Goal: Task Accomplishment & Management: Manage account settings

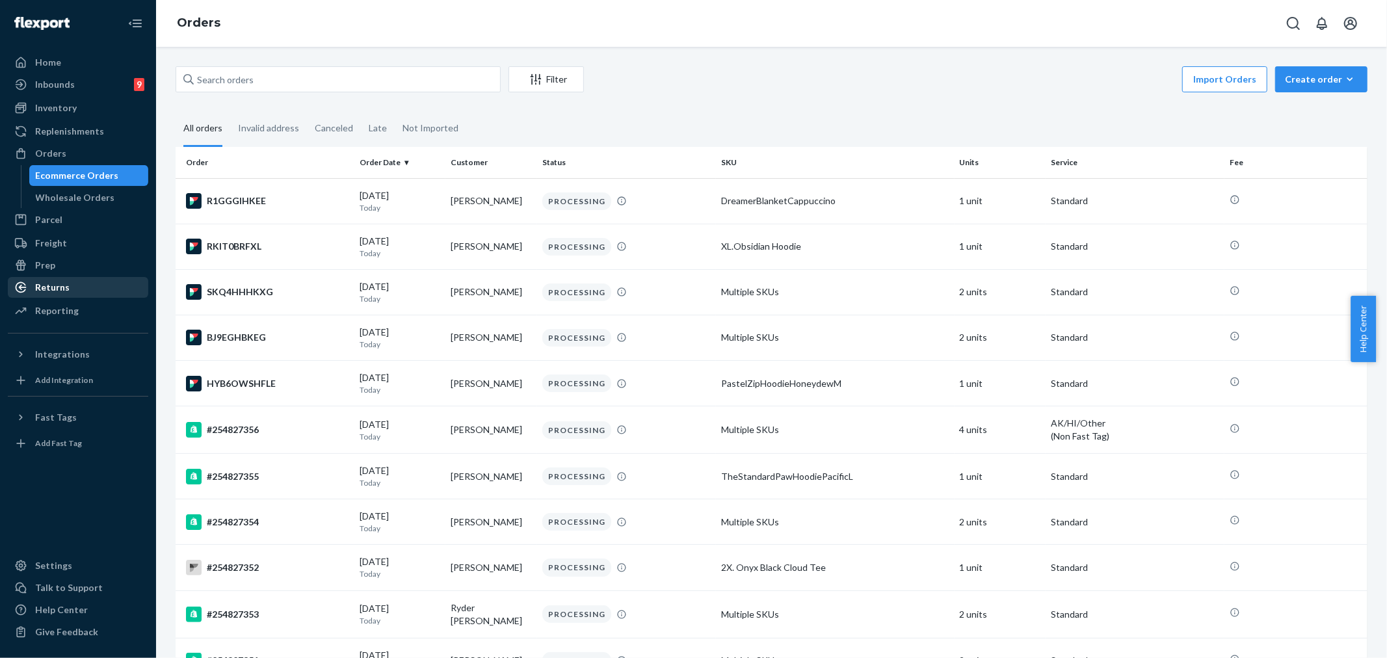
click at [66, 287] on div "Returns" at bounding box center [52, 287] width 34 height 13
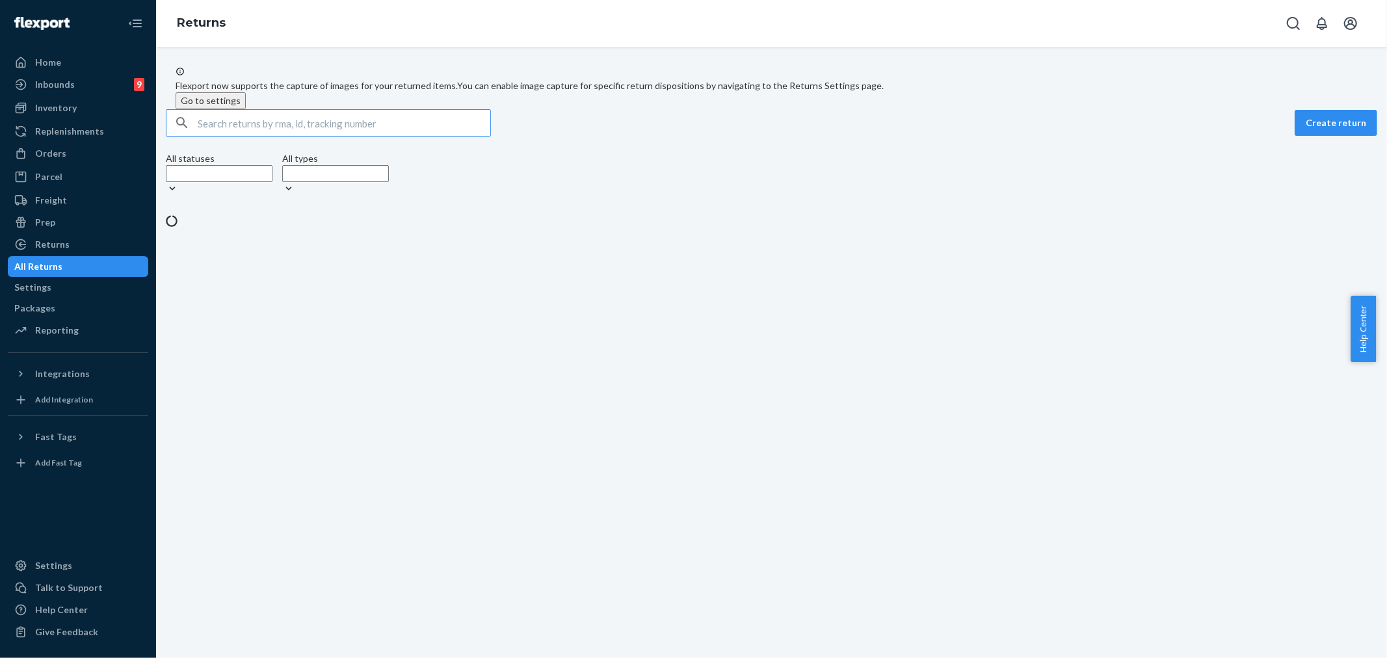
click at [248, 136] on input "text" at bounding box center [344, 123] width 293 height 26
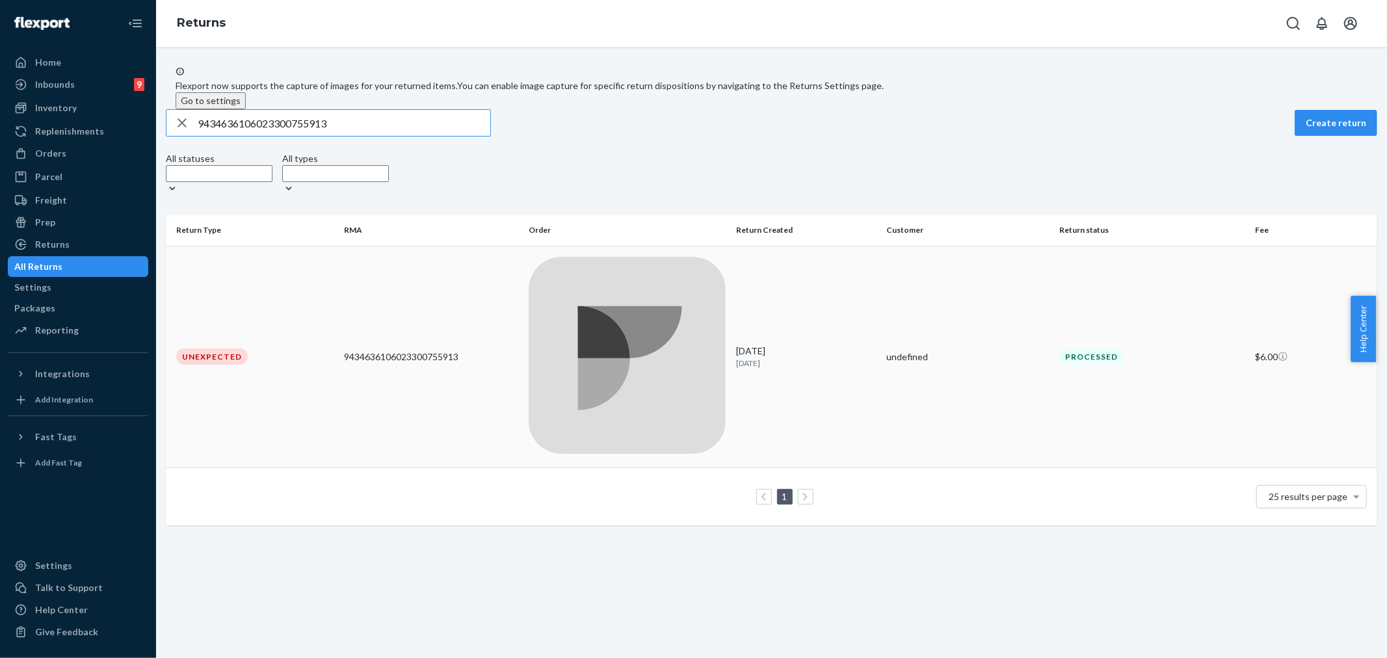
type input "9434636106023300755913"
click at [623, 274] on div at bounding box center [627, 357] width 197 height 200
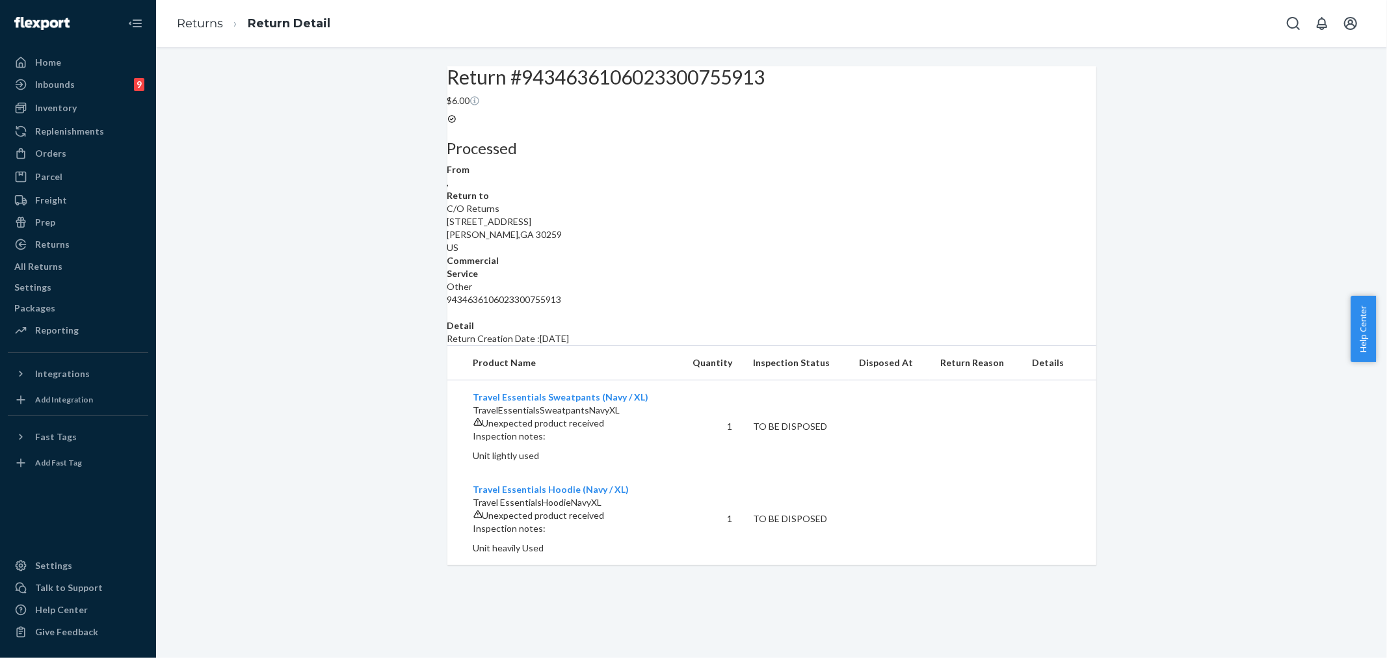
scroll to position [49, 0]
click at [1155, 108] on div "Return #9434636106023300755913 $6.00 Processed From , Return to C/O Returns [ST…" at bounding box center [771, 315] width 1211 height 499
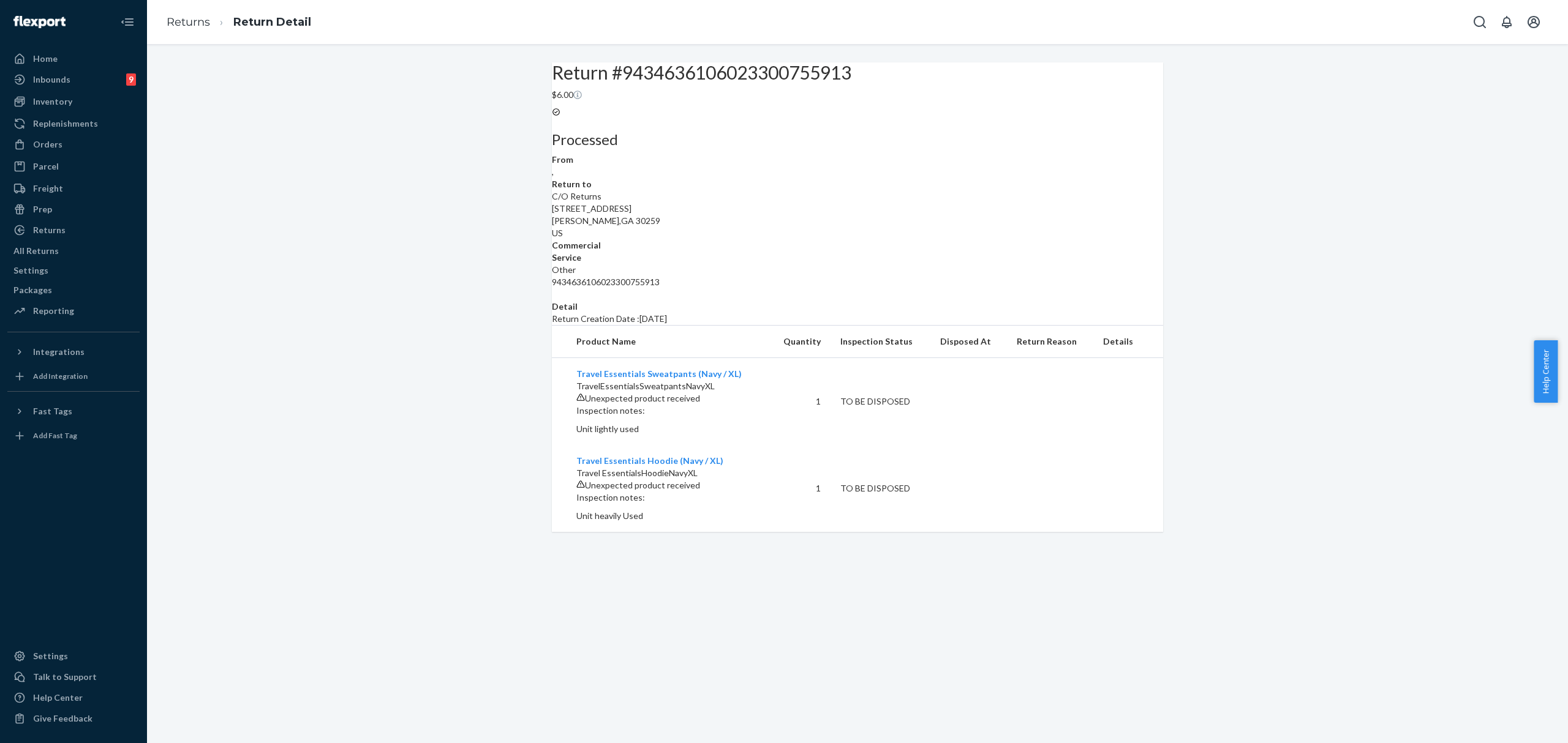
drag, startPoint x: 187, startPoint y: 268, endPoint x: 193, endPoint y: 273, distance: 7.8
click at [187, 268] on div "Return #9434636106023300755913 $6.00 Processed From , Return to C/O Returns [ST…" at bounding box center [858, 297] width 1403 height 470
drag, startPoint x: 48, startPoint y: 142, endPoint x: 331, endPoint y: 230, distance: 296.4
click at [48, 142] on div "Orders" at bounding box center [47, 144] width 29 height 12
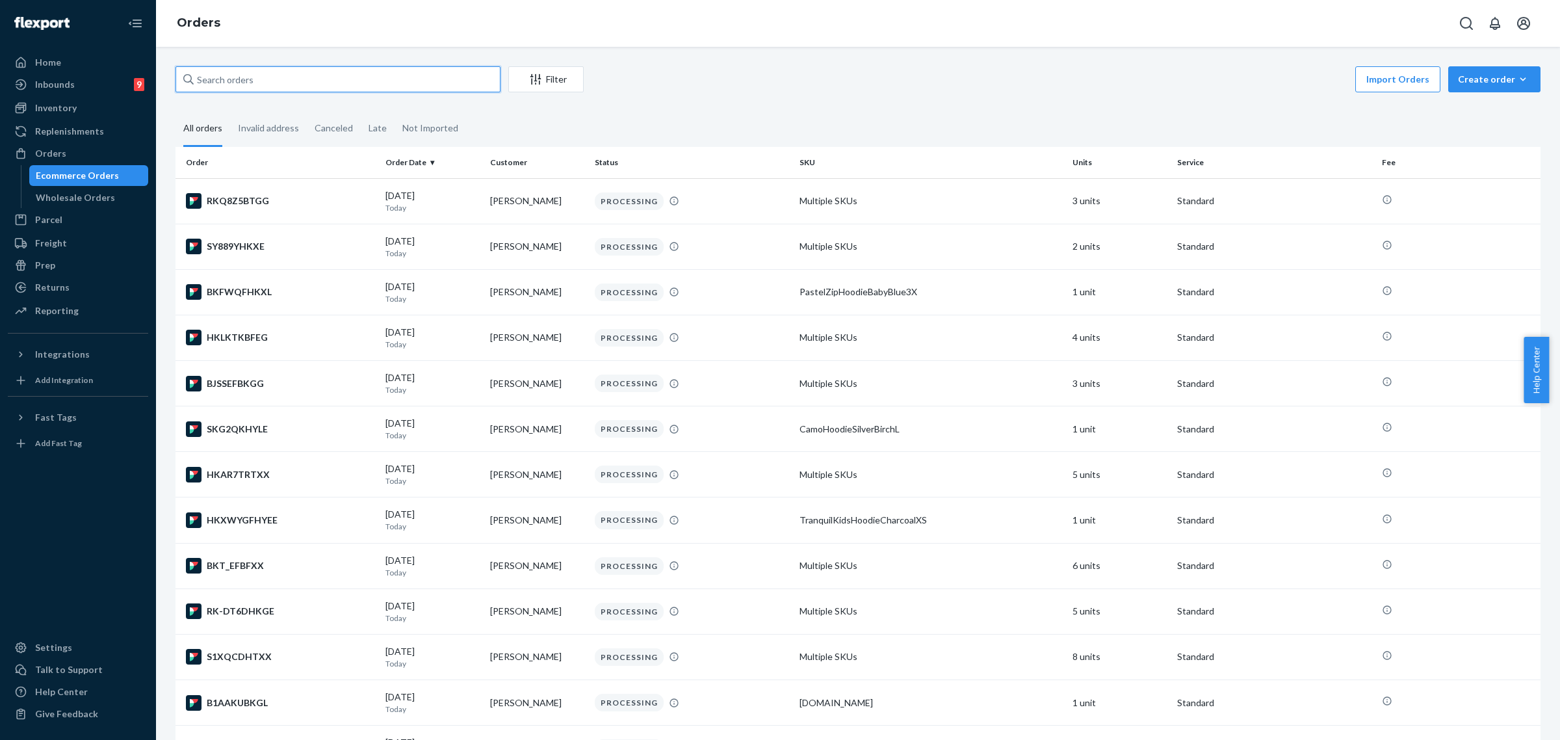
click at [218, 81] on input "text" at bounding box center [338, 79] width 325 height 26
paste input "254167878"
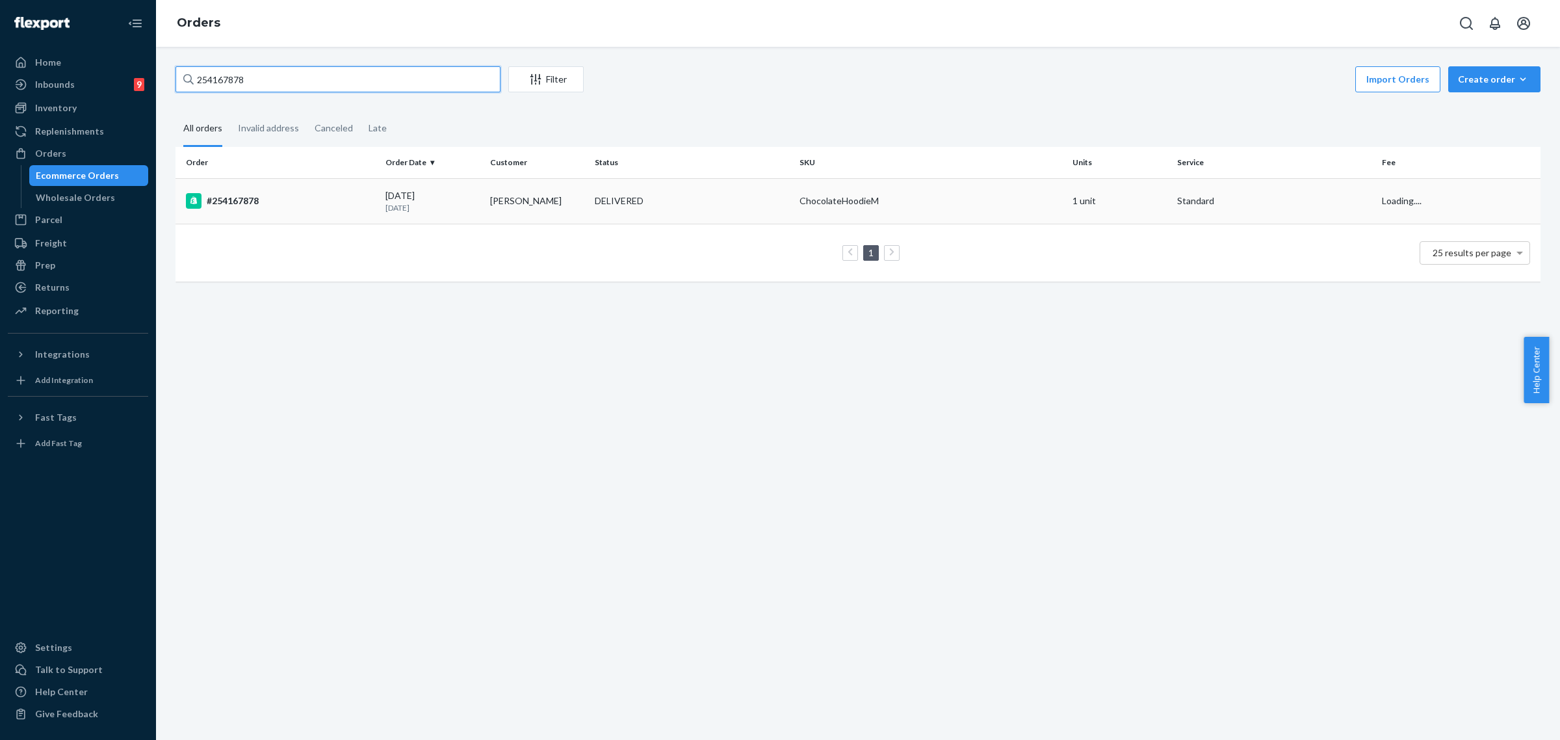
type input "254167878"
click at [549, 216] on td "[PERSON_NAME]" at bounding box center [537, 201] width 105 height 46
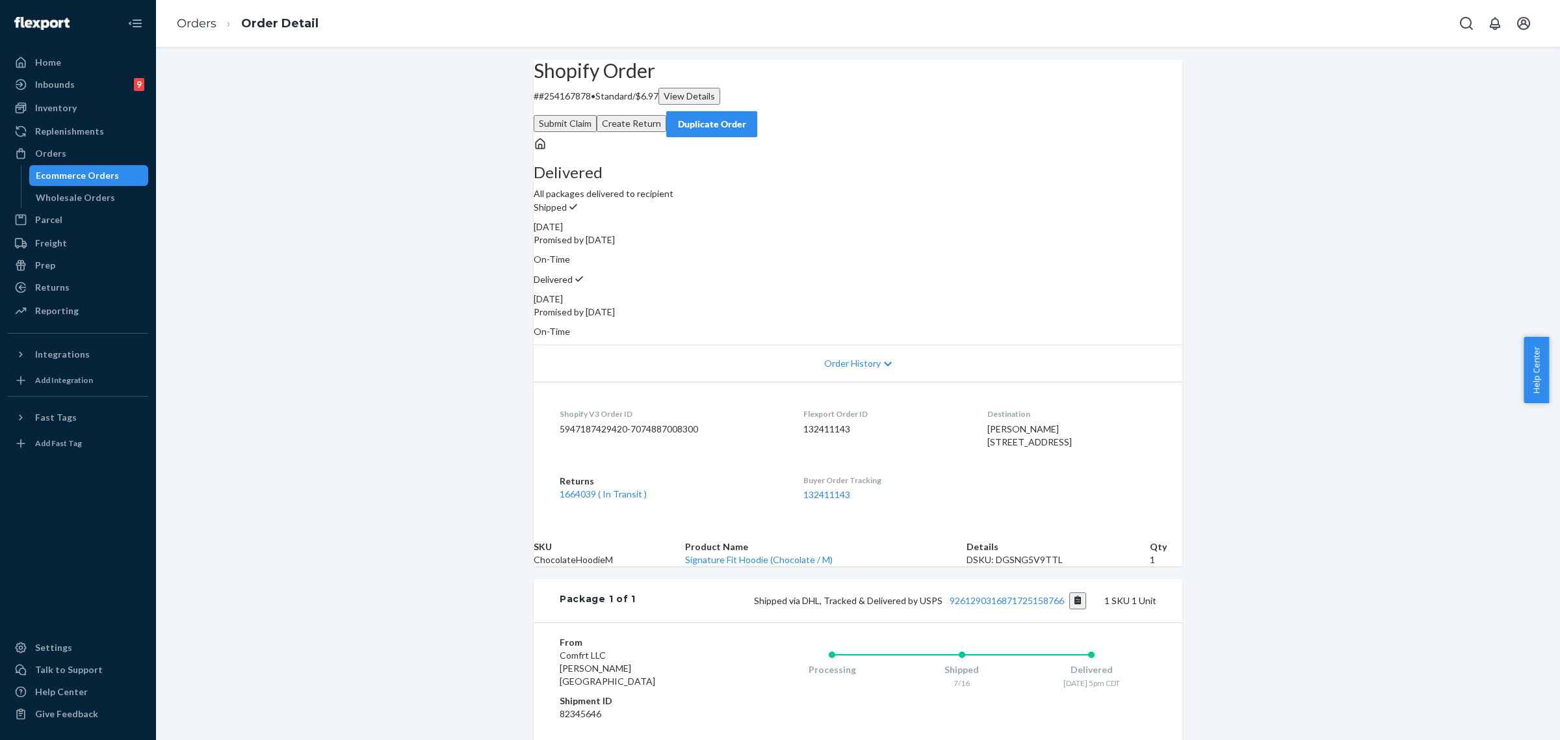
click at [746, 118] on div "Duplicate Order" at bounding box center [711, 124] width 69 height 13
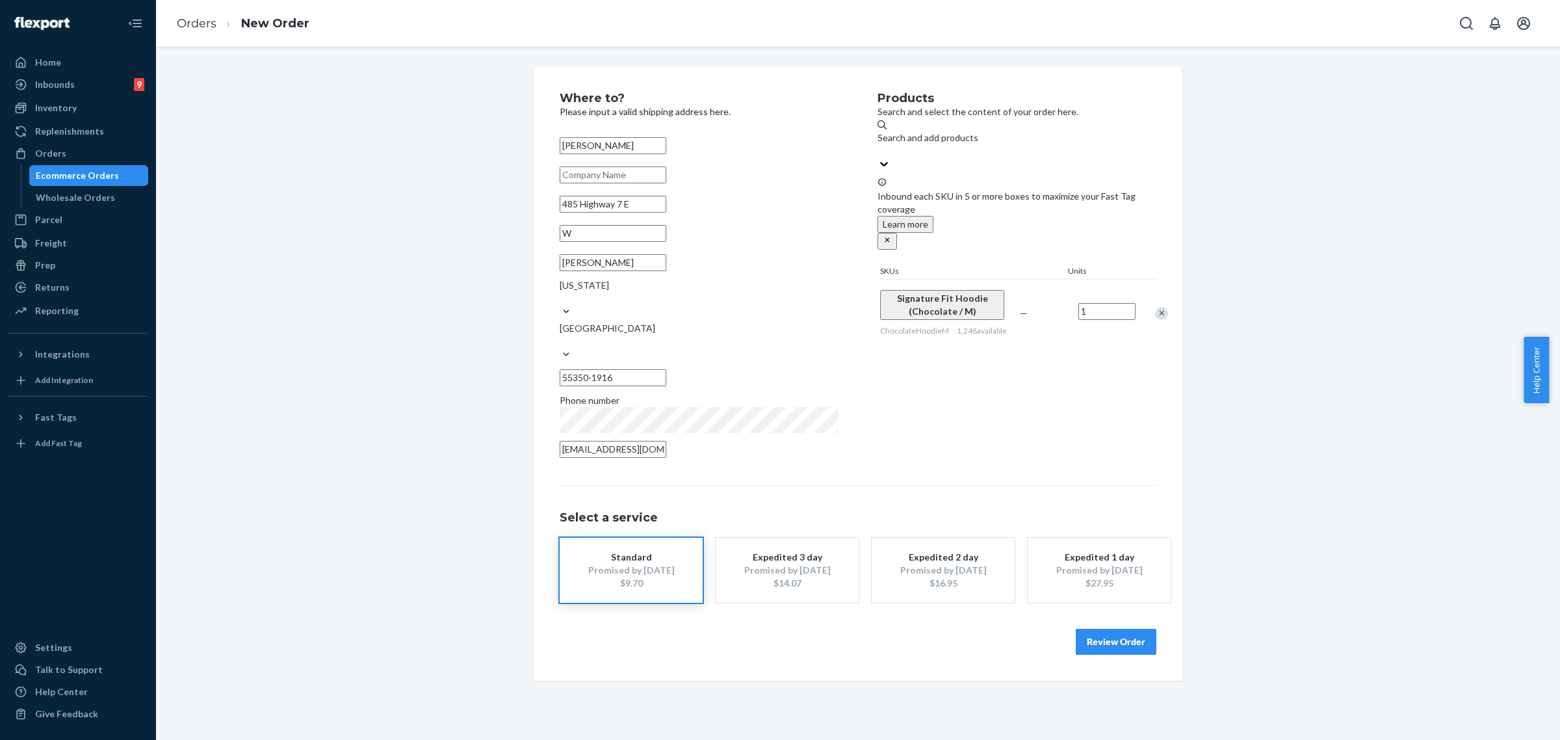
click at [1118, 629] on button "Review Order" at bounding box center [1116, 642] width 81 height 26
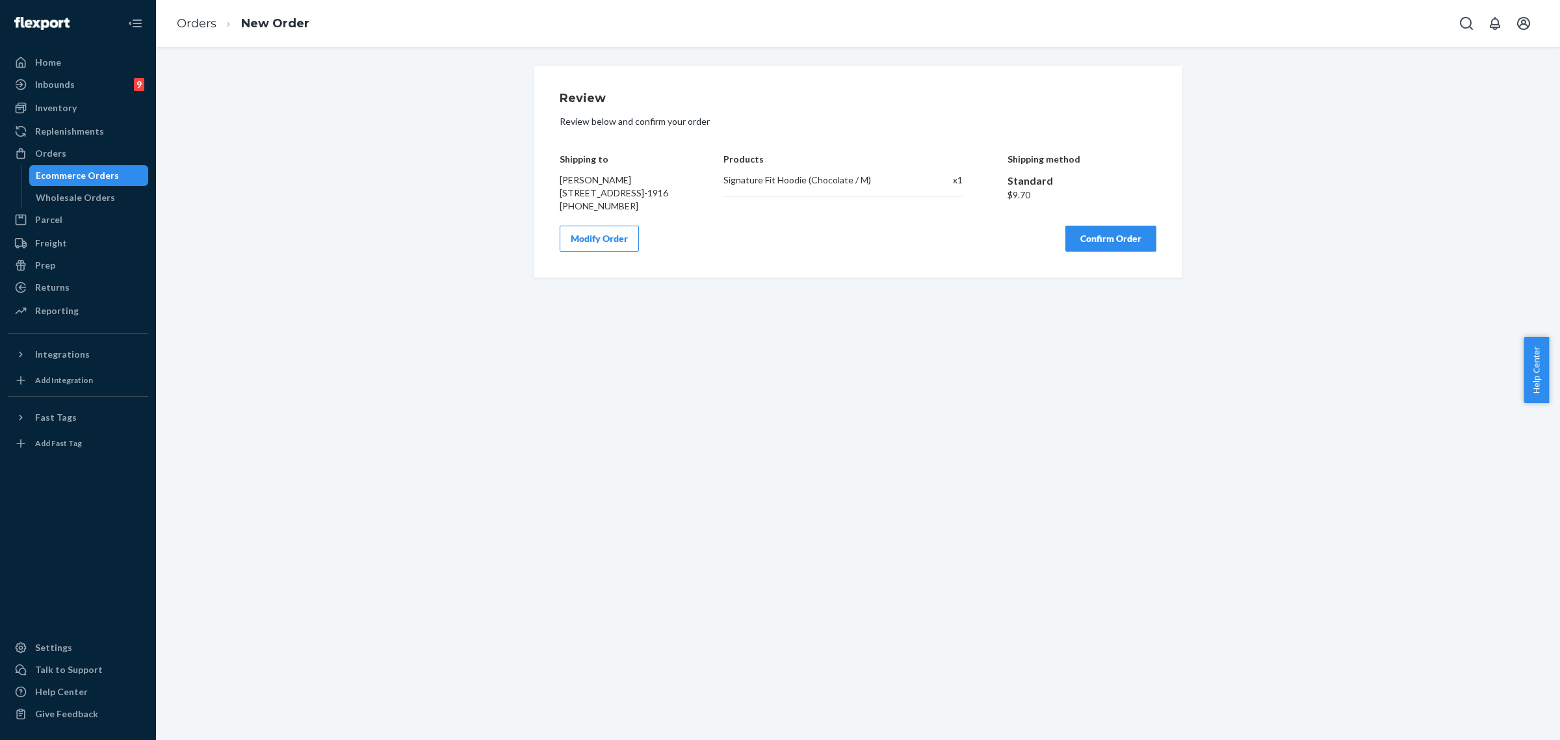
click at [1107, 252] on button "Confirm Order" at bounding box center [1110, 239] width 91 height 26
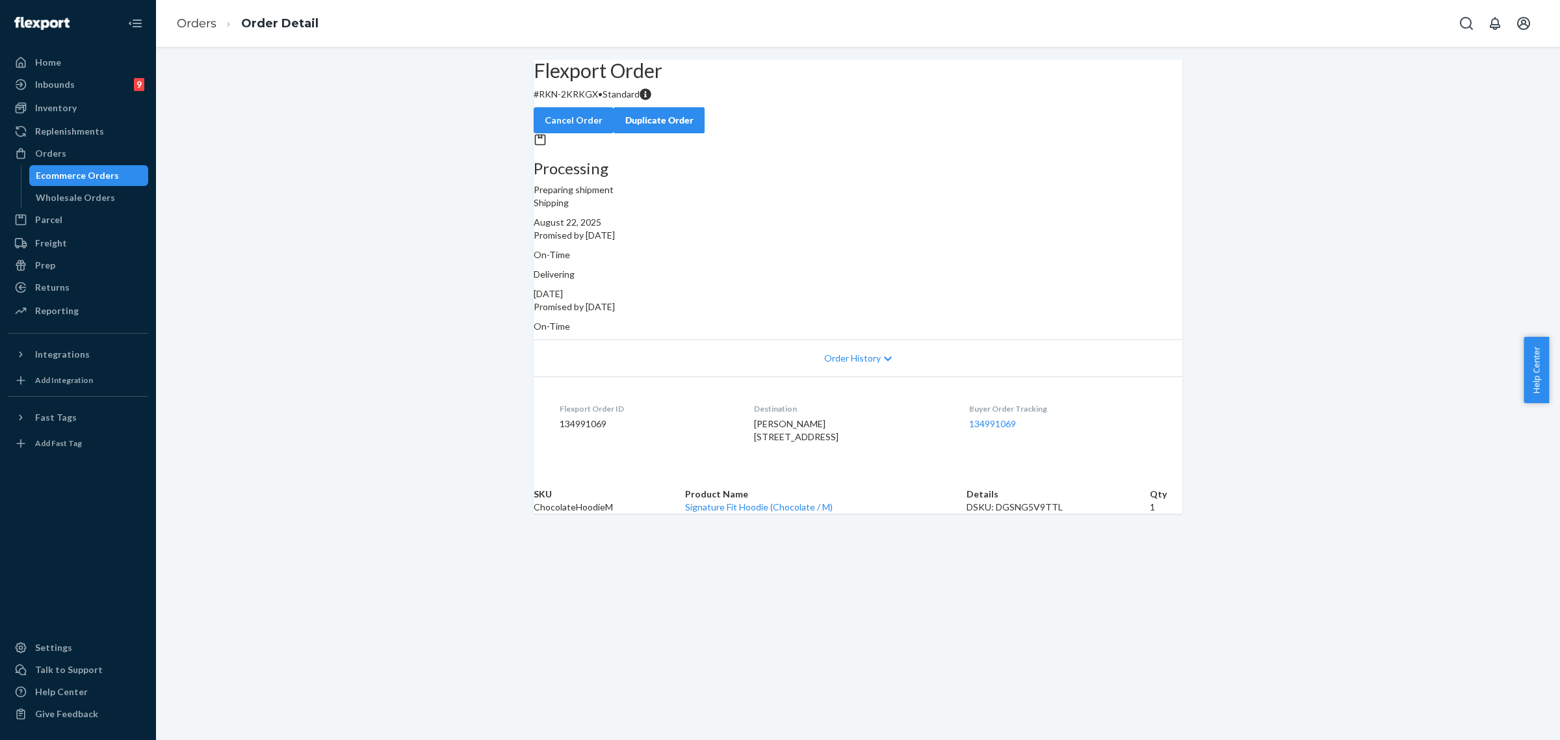
click at [583, 133] on div "Flexport Order # RKN-2KRKGX • Standard Cancel Order Duplicate Order" at bounding box center [858, 96] width 649 height 73
click at [583, 101] on p "# RKN-2KRKGX • Standard" at bounding box center [858, 94] width 649 height 13
click at [601, 133] on div "Flexport Order # RKN-2KRKGX • Standard Cancel Order Duplicate Order" at bounding box center [858, 96] width 649 height 73
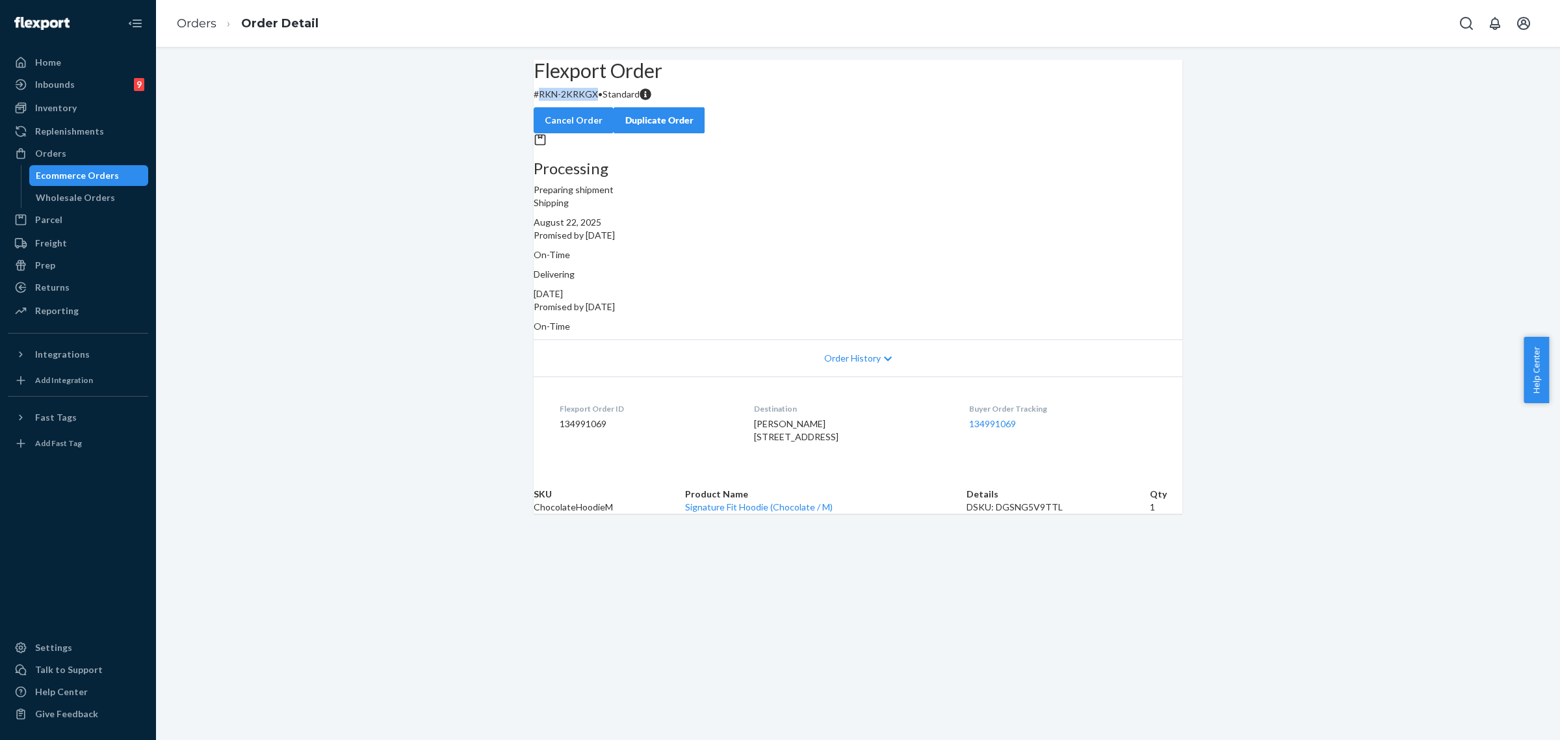
drag, startPoint x: 560, startPoint y: 124, endPoint x: 614, endPoint y: 122, distance: 54.0
click at [614, 101] on p "# RKN-2KRKGX • Standard" at bounding box center [858, 94] width 649 height 13
copy p "RKN-2KRKGX"
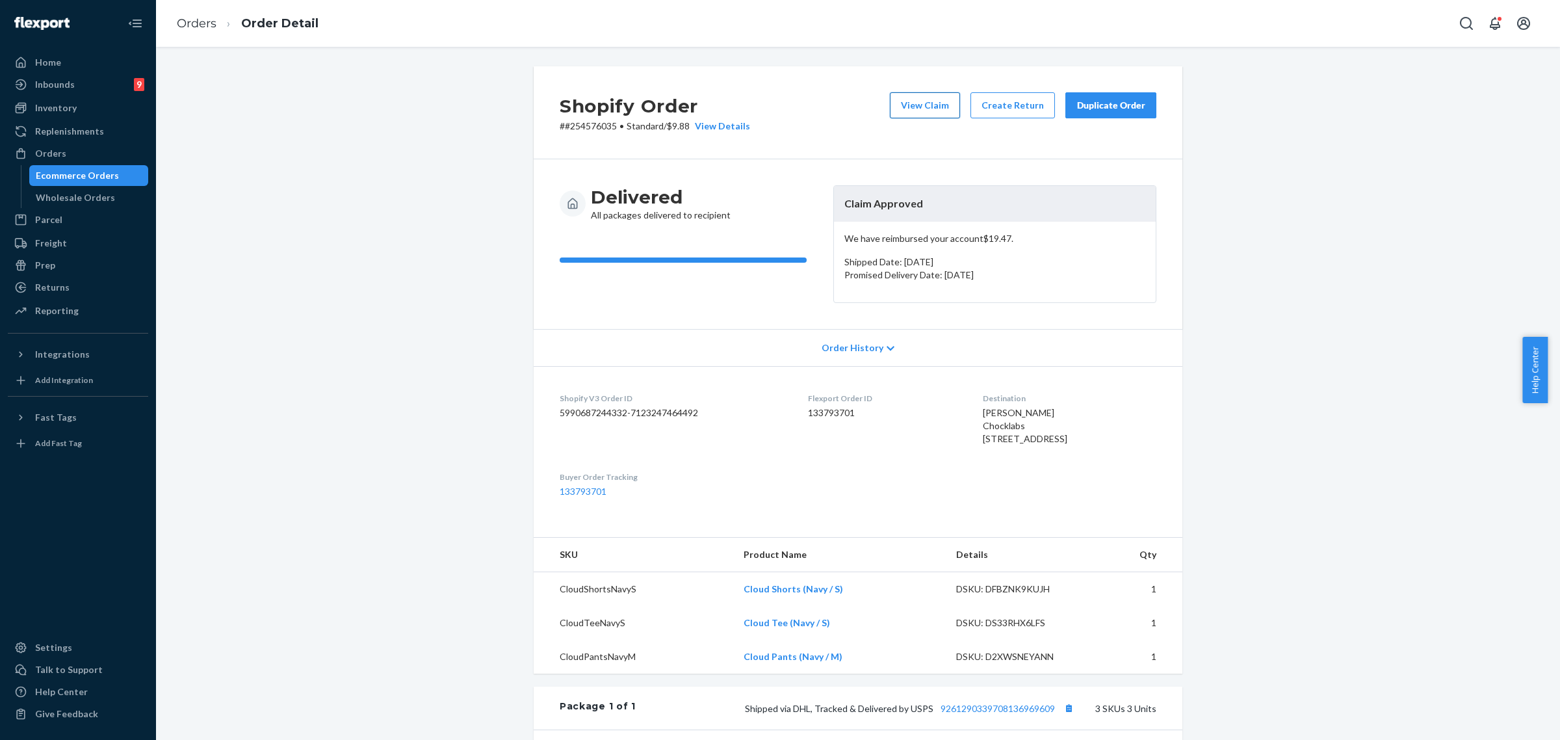
click at [904, 109] on button "View Claim" at bounding box center [925, 105] width 70 height 26
click at [1125, 109] on div "Duplicate Order" at bounding box center [1111, 105] width 69 height 13
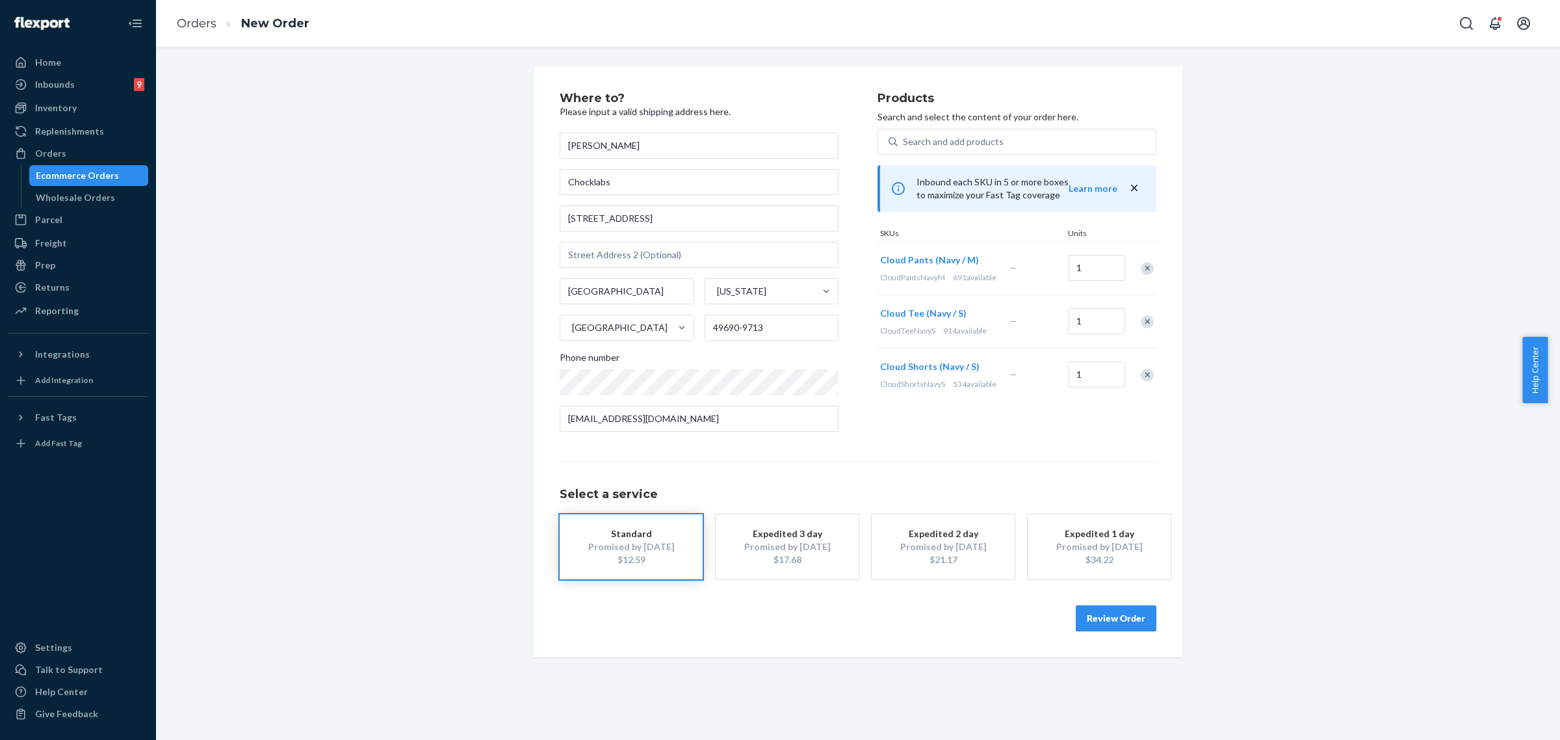
click at [1141, 328] on div "Remove Item" at bounding box center [1147, 321] width 13 height 13
click at [1141, 273] on div "Remove Item" at bounding box center [1147, 268] width 13 height 13
click at [1109, 611] on button "Review Order" at bounding box center [1116, 618] width 81 height 26
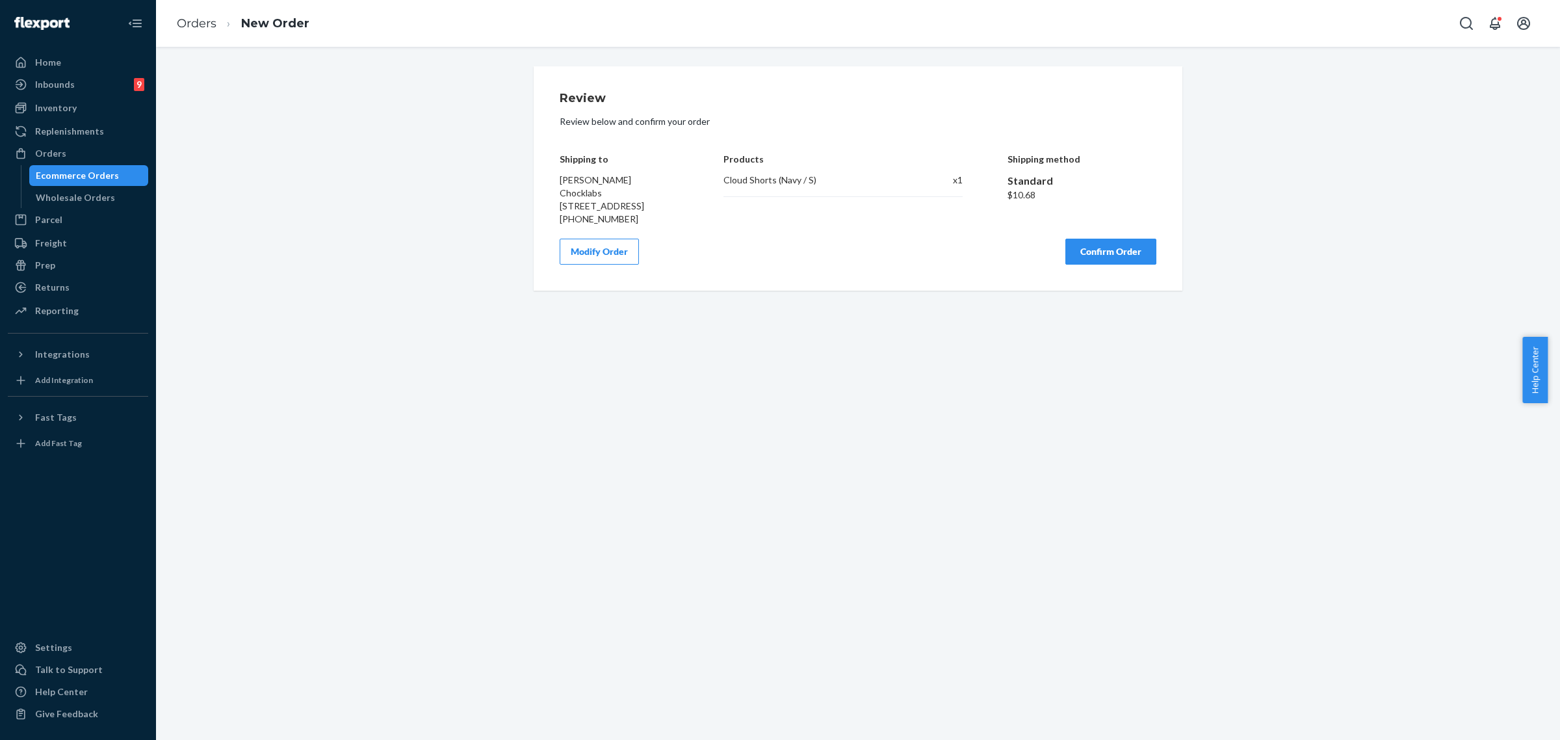
click at [1117, 291] on div "Review Review below and confirm your order Shipping to Jo Morris Chocklabs 6248…" at bounding box center [858, 178] width 649 height 224
click at [1106, 265] on button "Confirm Order" at bounding box center [1110, 252] width 91 height 26
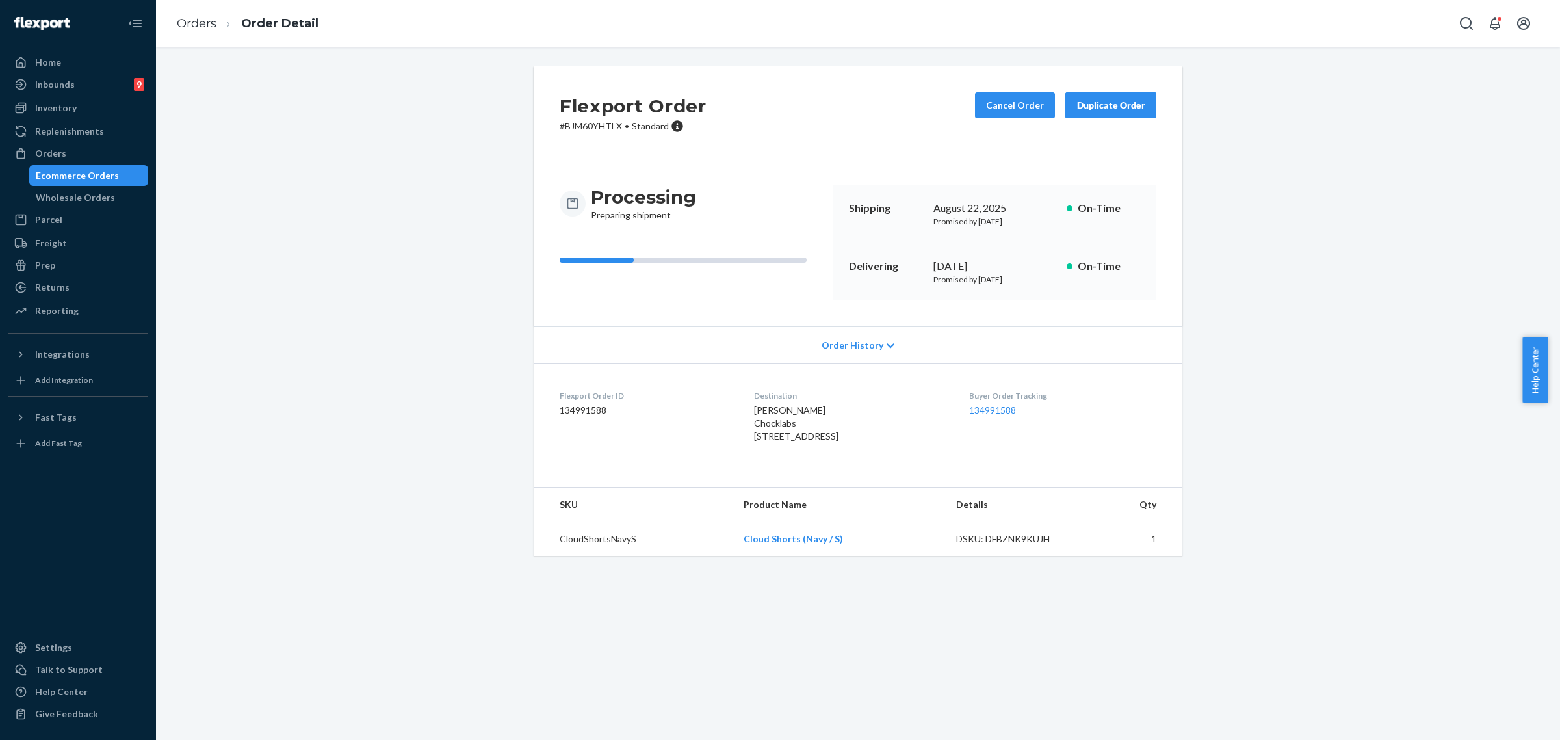
click at [583, 130] on p "# BJM60YHTLX • Standard" at bounding box center [633, 126] width 147 height 13
copy p "BJM60YHTLX"
